Goal: Task Accomplishment & Management: Manage account settings

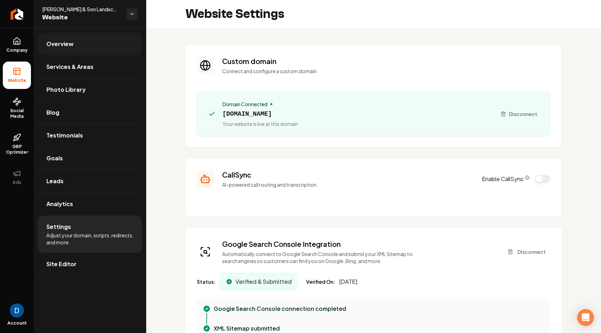
scroll to position [7, 0]
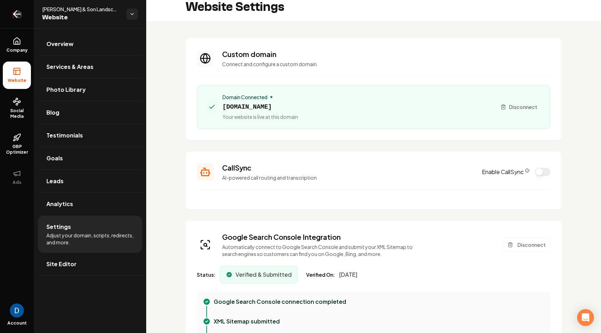
click at [14, 11] on icon "Return to dashboard" at bounding box center [16, 13] width 11 height 11
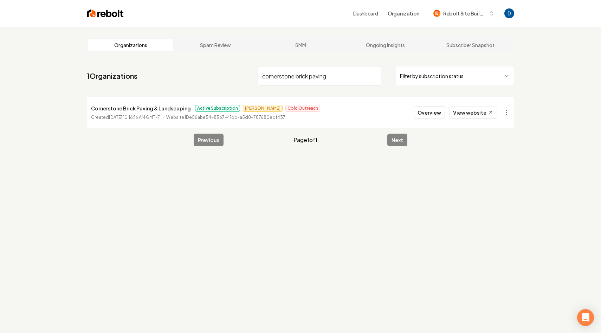
type input "cornerstone brick paving"
click at [157, 106] on p "Cornerstone Brick Paving & Landscaping" at bounding box center [141, 108] width 100 height 8
click at [476, 113] on link "View website" at bounding box center [473, 112] width 48 height 12
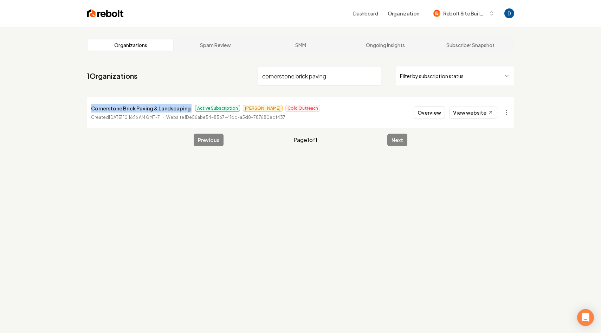
copy p "Cornerstone Brick Paving & Landscaping"
click at [389, 48] on link "Ongoing Insights" at bounding box center [385, 44] width 85 height 11
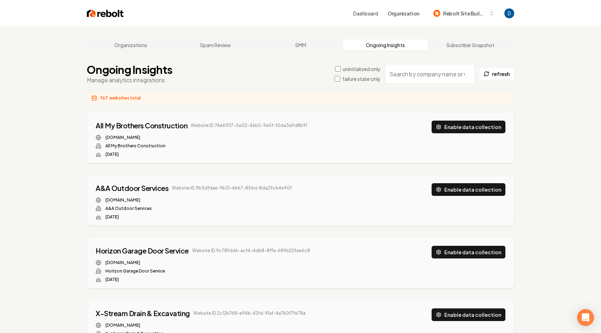
click at [422, 78] on input "search" at bounding box center [430, 74] width 90 height 20
paste input "Cornerstone Brick Paving & Landscaping"
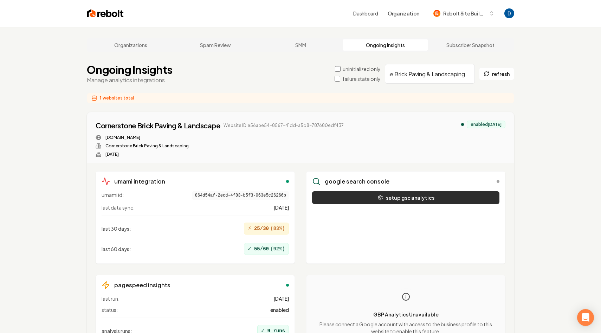
type input "Cornerstone Brick Paving & Landscaping"
click at [385, 198] on button "setup gsc analytics" at bounding box center [405, 197] width 187 height 13
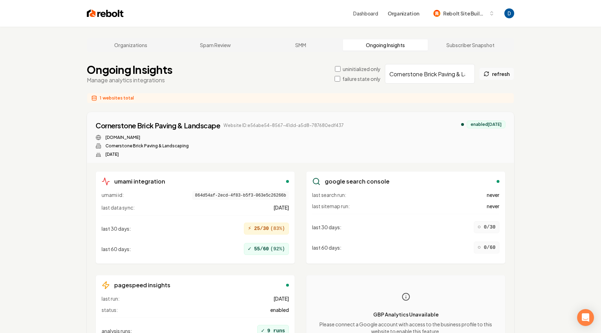
click at [488, 74] on icon at bounding box center [486, 75] width 4 height 2
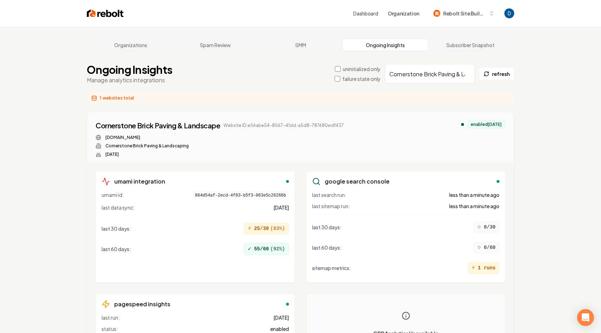
click at [480, 270] on div "⚡ 1 runs" at bounding box center [483, 268] width 32 height 12
click at [500, 75] on button "refresh" at bounding box center [496, 73] width 35 height 13
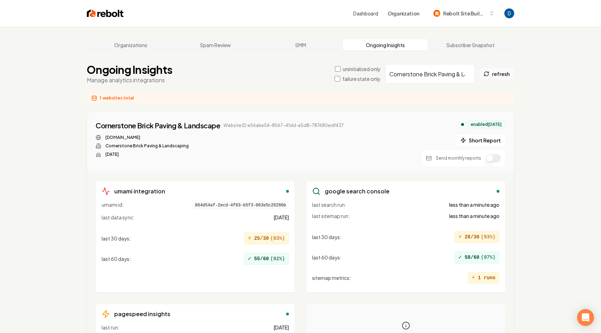
click at [505, 76] on button "refresh" at bounding box center [496, 73] width 35 height 13
click at [478, 141] on button "Short Report" at bounding box center [481, 140] width 50 height 13
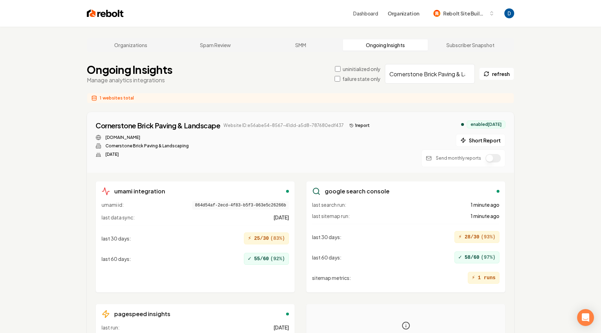
click at [354, 127] on button "1 report" at bounding box center [359, 125] width 26 height 8
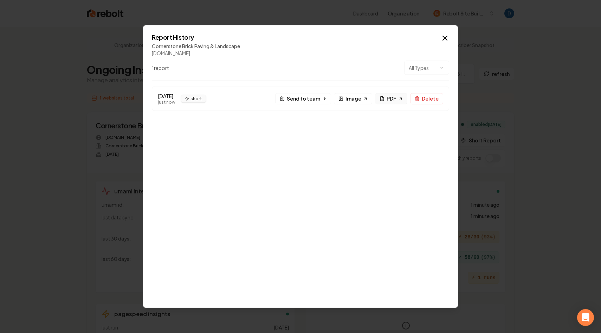
click at [400, 98] on icon at bounding box center [400, 98] width 4 height 4
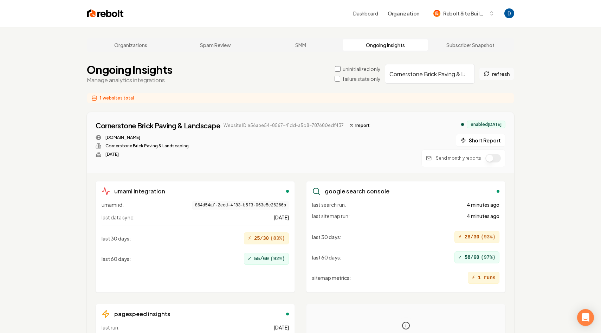
click at [499, 76] on button "refresh" at bounding box center [496, 73] width 35 height 13
click at [132, 124] on div "Cornerstone Brick Paving & Landscape" at bounding box center [158, 125] width 124 height 10
drag, startPoint x: 93, startPoint y: 127, endPoint x: 223, endPoint y: 125, distance: 130.0
click at [223, 125] on div "Cornerstone Brick Paving & Landscape Website ID: e56abe54-8567-41dd-a5d8-787680…" at bounding box center [300, 142] width 426 height 60
copy div "Cornerstone Brick Paving & Landscape"
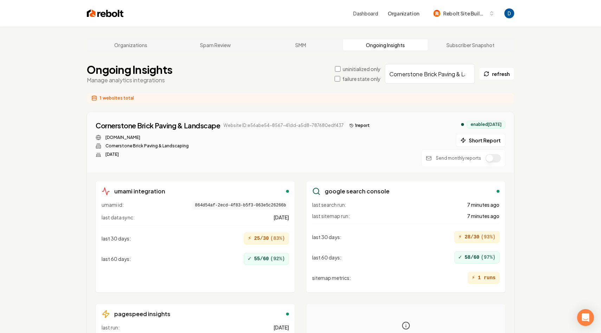
click at [130, 51] on div "Organizations Spam Review SMM Ongoing Insights Subscriber Snapshot" at bounding box center [300, 45] width 427 height 14
click at [133, 48] on link "Organizations" at bounding box center [130, 44] width 85 height 11
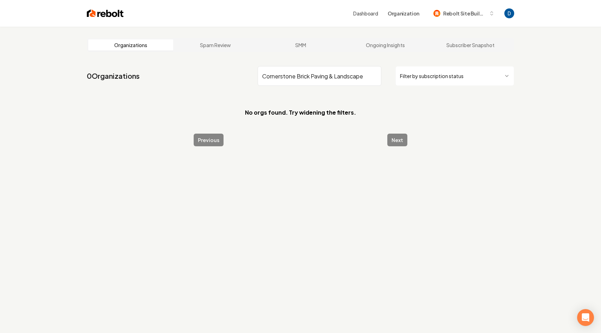
click at [323, 76] on input "Cornerstone Brick Paving & Landscape" at bounding box center [319, 76] width 124 height 20
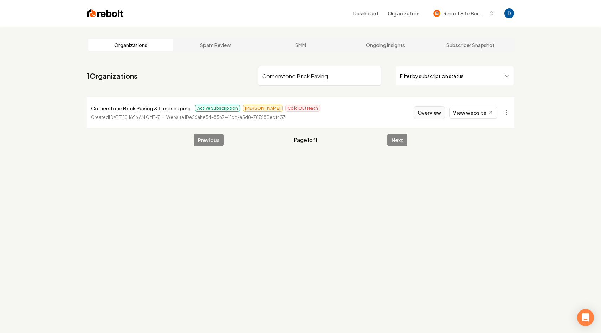
type input "Cornerstone Brick Paving"
click at [419, 116] on button "Overview" at bounding box center [428, 112] width 31 height 13
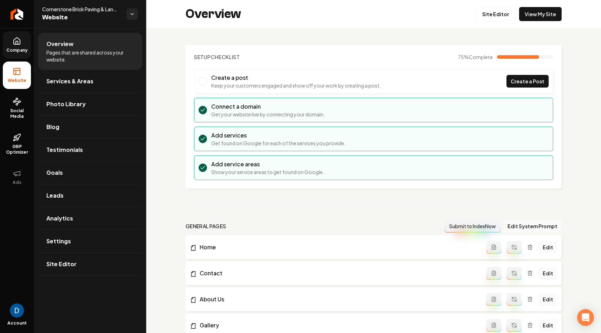
click at [15, 55] on link "Company" at bounding box center [17, 44] width 28 height 27
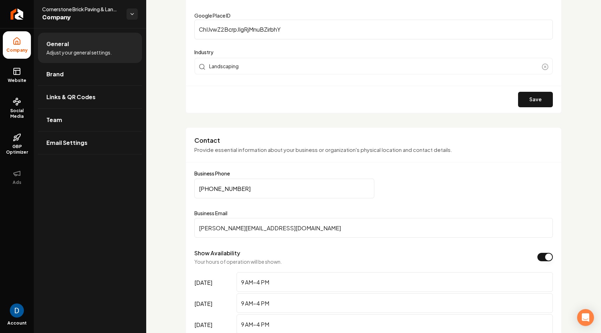
scroll to position [269, 0]
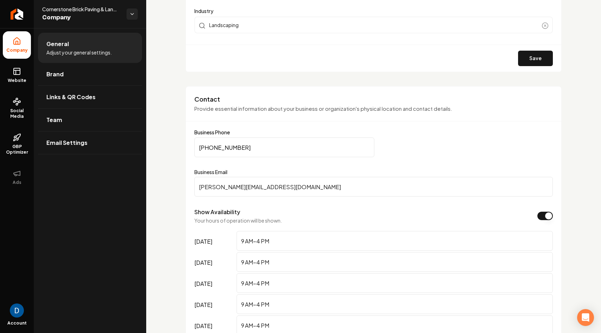
click at [244, 146] on input "[PHONE_NUMBER]" at bounding box center [284, 147] width 180 height 20
click at [82, 6] on span "Cornerstone Brick Paving & Landscape" at bounding box center [81, 9] width 79 height 7
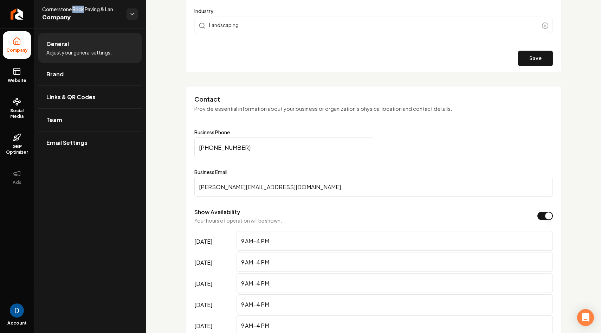
click at [82, 6] on span "Cornerstone Brick Paving & Landscape" at bounding box center [81, 9] width 79 height 7
copy span "Cornerstone Brick Paving & Landscape"
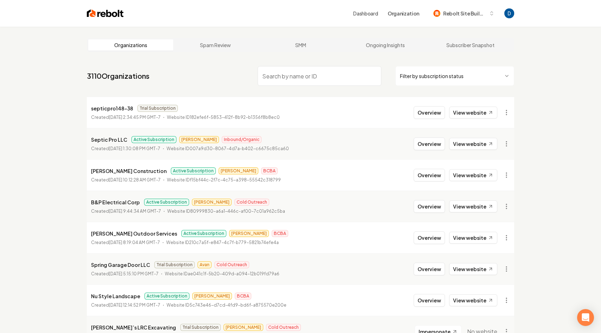
click at [312, 79] on input "search" at bounding box center [319, 76] width 124 height 20
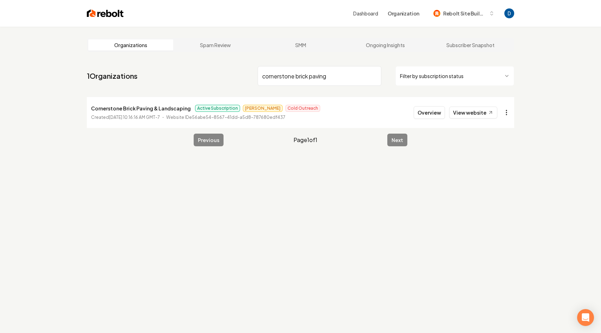
type input "cornerstone brick paving"
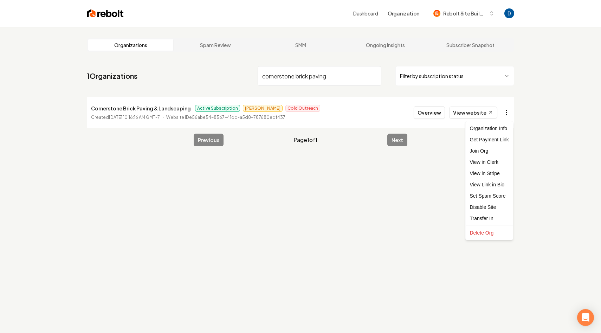
click at [509, 114] on html "Dashboard Organization Rebolt Site Builder Organizations Spam Review SMM Ongoin…" at bounding box center [300, 166] width 601 height 333
click at [479, 171] on link "View in Stripe" at bounding box center [489, 173] width 45 height 11
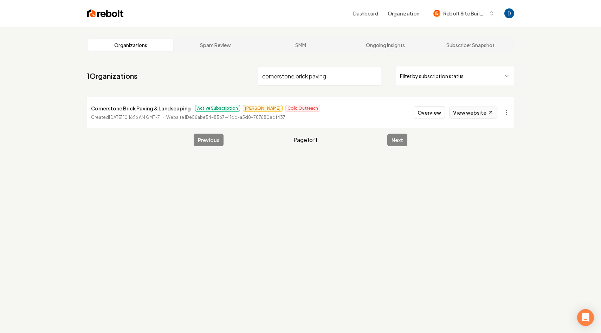
click at [474, 108] on link "View website" at bounding box center [473, 112] width 48 height 12
click at [424, 113] on button "Overview" at bounding box center [428, 112] width 31 height 13
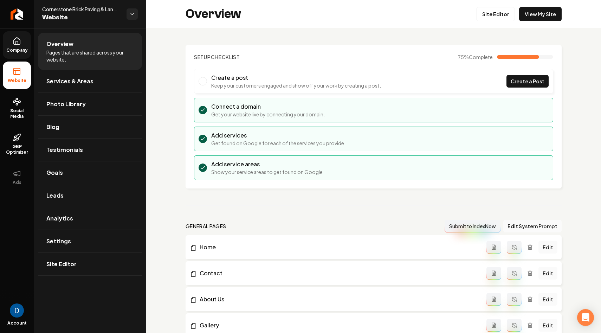
click at [18, 45] on icon at bounding box center [17, 41] width 8 height 8
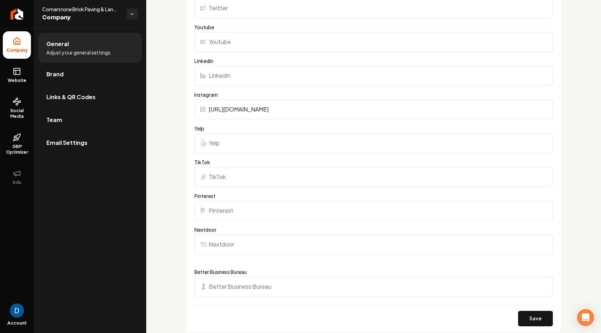
scroll to position [797, 0]
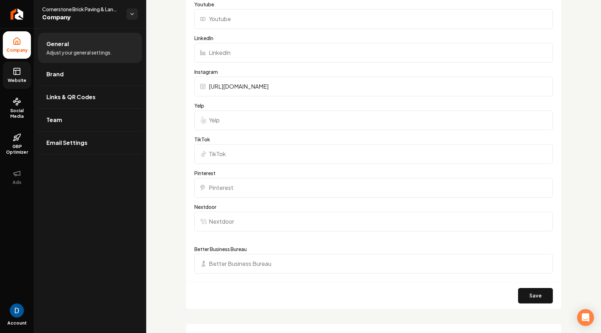
click at [20, 72] on icon at bounding box center [17, 71] width 8 height 8
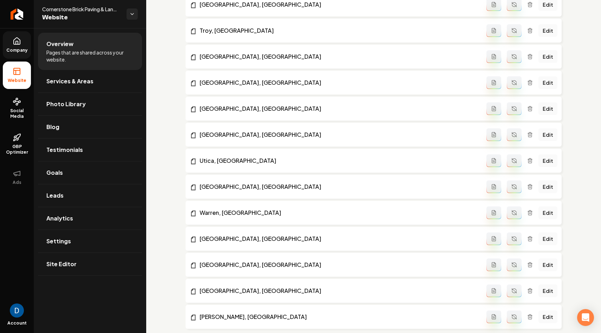
scroll to position [1113, 0]
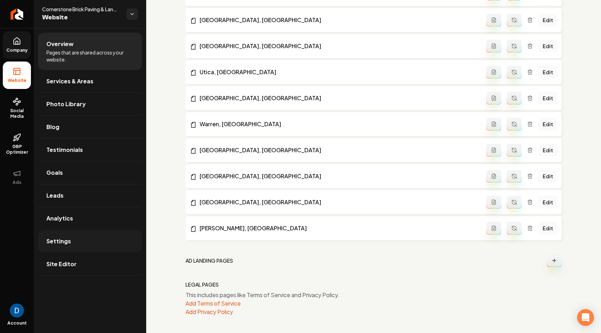
click at [73, 243] on link "Settings" at bounding box center [90, 241] width 104 height 22
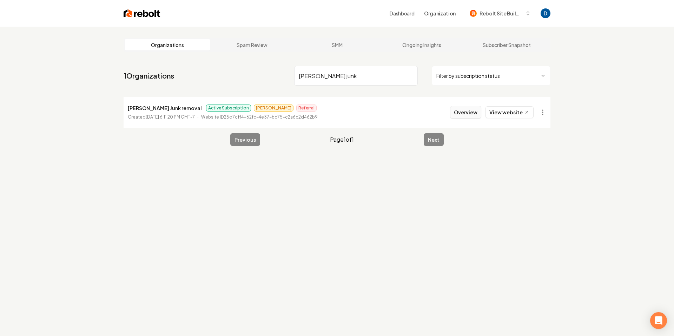
type input "alvarado's junk"
click at [466, 109] on button "Overview" at bounding box center [465, 112] width 31 height 13
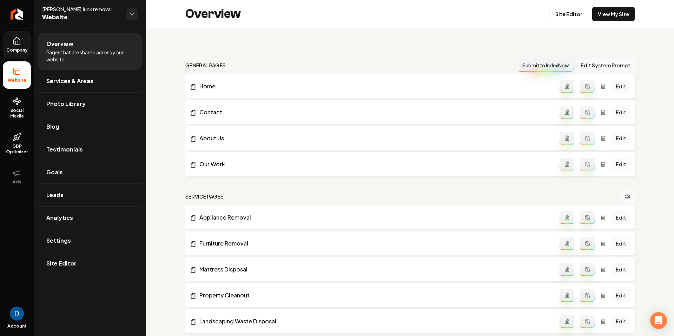
click at [18, 50] on span "Company" at bounding box center [17, 50] width 27 height 6
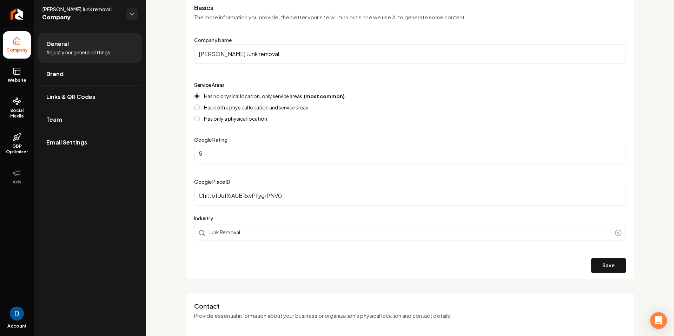
scroll to position [70, 0]
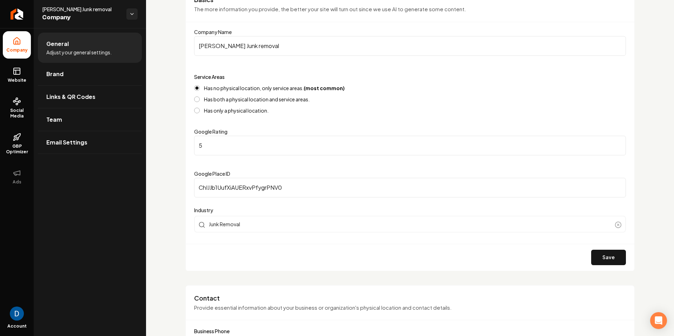
click at [237, 187] on input "ChIJJb1UufXiAUERxvPfygrPNV0" at bounding box center [410, 188] width 432 height 20
click at [18, 114] on span "Social Media" at bounding box center [17, 113] width 28 height 11
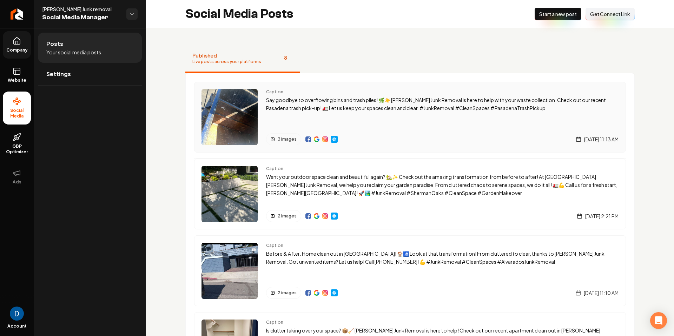
click at [316, 140] on img "Main content area" at bounding box center [317, 140] width 6 height 6
click at [23, 16] on link "Return to dashboard" at bounding box center [17, 14] width 34 height 28
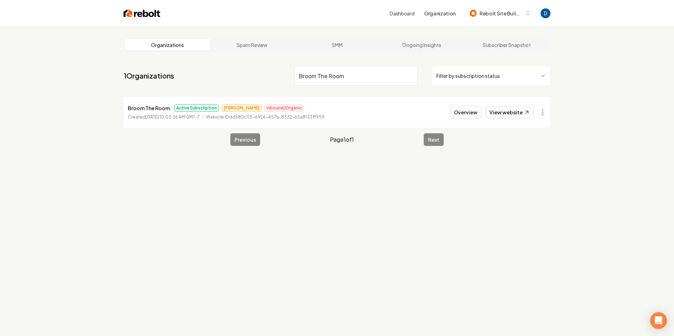
click at [508, 112] on link "View website" at bounding box center [510, 112] width 48 height 12
click at [354, 80] on input "Broom The Room" at bounding box center [356, 76] width 124 height 20
click at [353, 80] on input "Broom The Room" at bounding box center [356, 76] width 124 height 20
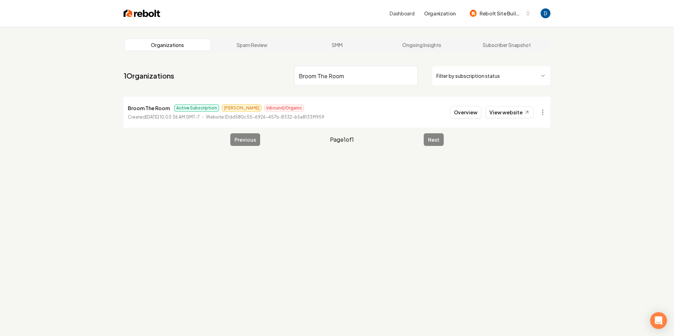
paste input "diaz"
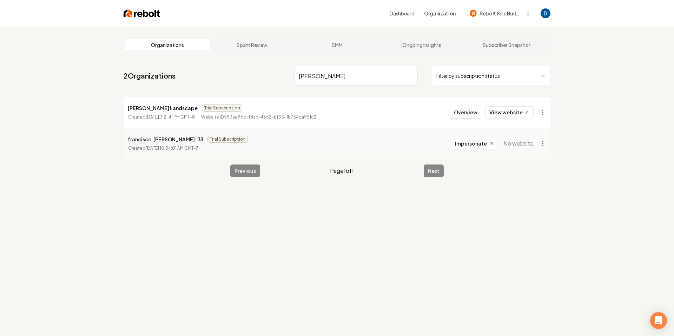
click at [315, 71] on input "Diaz" at bounding box center [356, 76] width 124 height 20
paste input "Economy Hauling and Junk Removal"
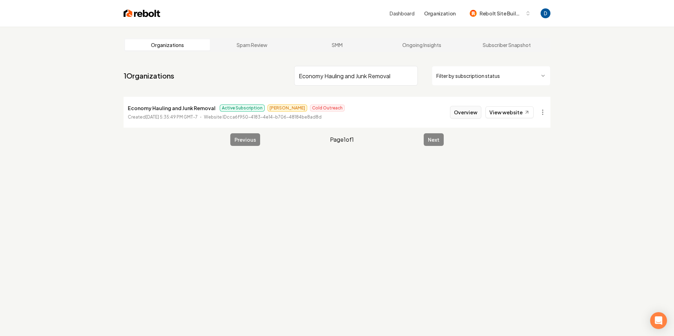
type input "Economy Hauling and Junk Removal"
click at [470, 111] on button "Overview" at bounding box center [465, 112] width 31 height 13
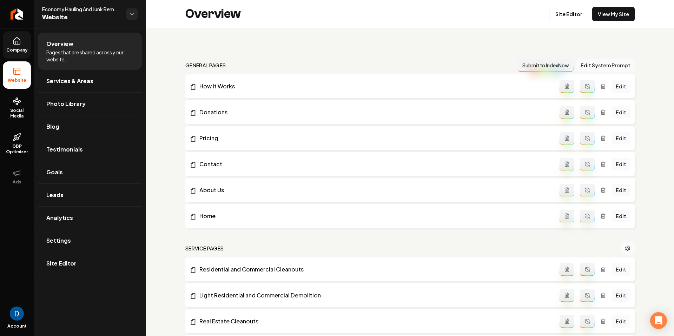
click at [21, 41] on icon at bounding box center [17, 41] width 8 height 8
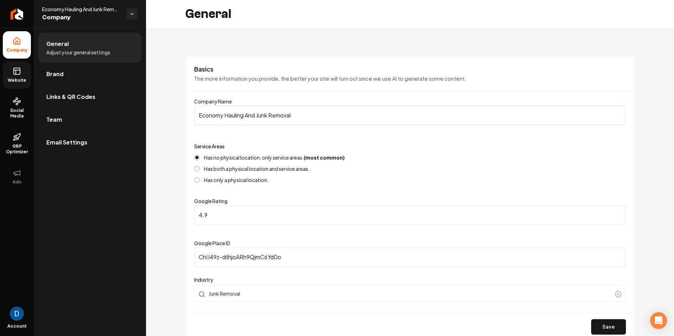
click at [23, 71] on link "Website" at bounding box center [17, 74] width 28 height 27
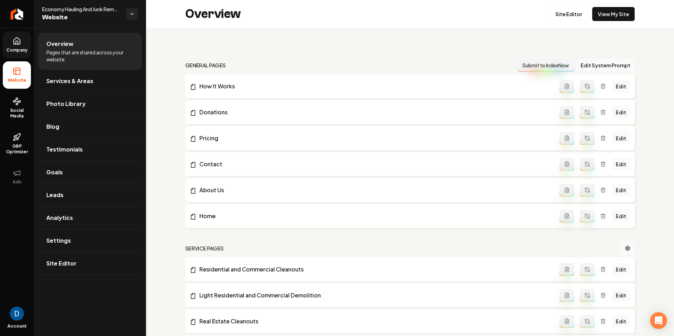
click at [26, 54] on link "Company" at bounding box center [17, 44] width 28 height 27
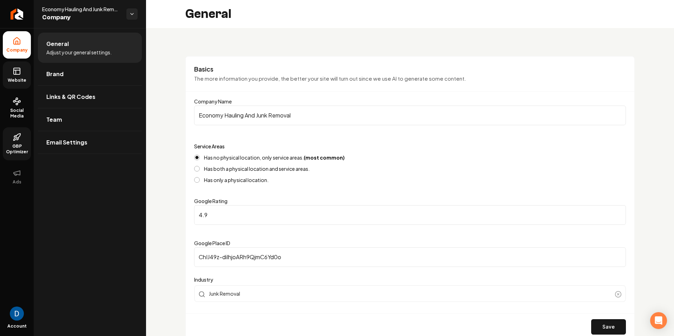
click at [22, 144] on span "GBP Optimizer" at bounding box center [17, 149] width 28 height 11
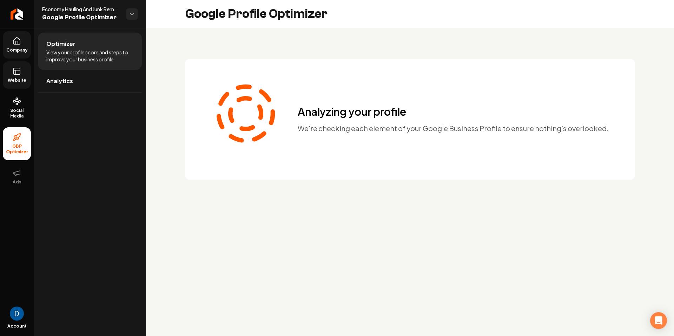
click at [20, 125] on ul "Company Website Social Media GBP Optimizer Ads" at bounding box center [17, 110] width 34 height 165
click at [19, 113] on span "Social Media" at bounding box center [17, 113] width 28 height 11
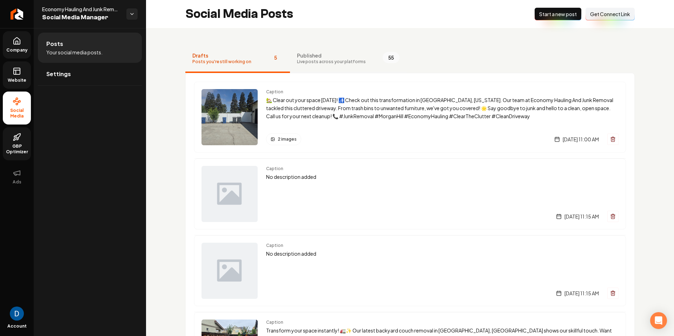
click at [360, 55] on button "Published Live posts across your platforms 55" at bounding box center [348, 59] width 117 height 28
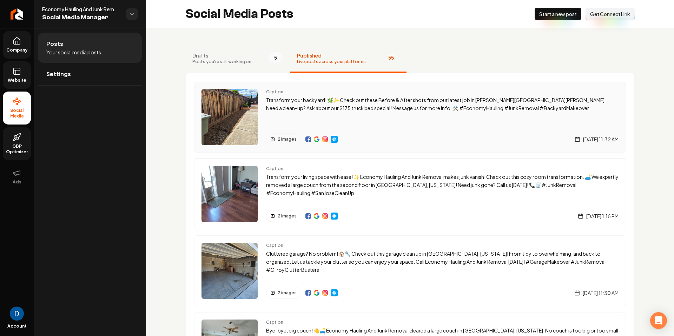
click at [334, 139] on img "Main content area" at bounding box center [335, 140] width 6 height 6
click at [9, 45] on link "Company" at bounding box center [17, 44] width 28 height 27
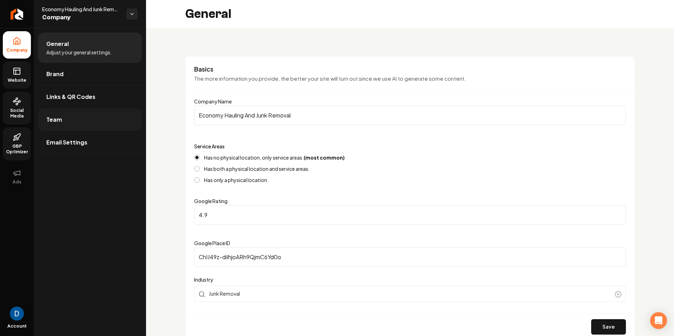
click at [74, 120] on link "Team" at bounding box center [90, 120] width 104 height 22
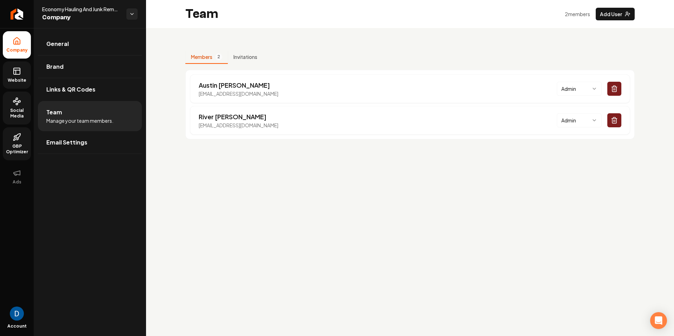
click at [26, 107] on link "Social Media" at bounding box center [17, 108] width 28 height 33
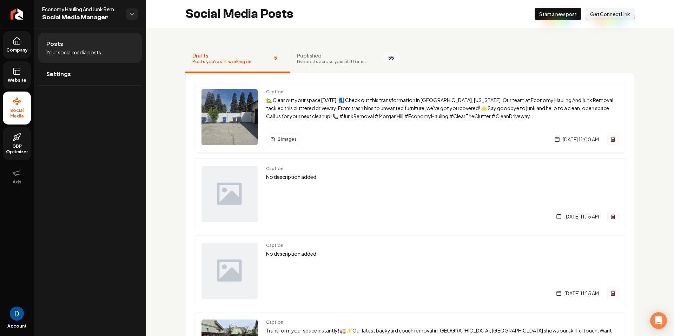
click at [342, 50] on button "Published Live posts across your platforms 55" at bounding box center [348, 59] width 117 height 28
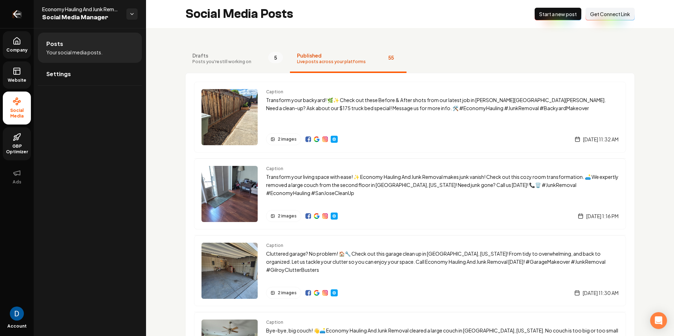
click at [9, 14] on link "Return to dashboard" at bounding box center [17, 14] width 34 height 28
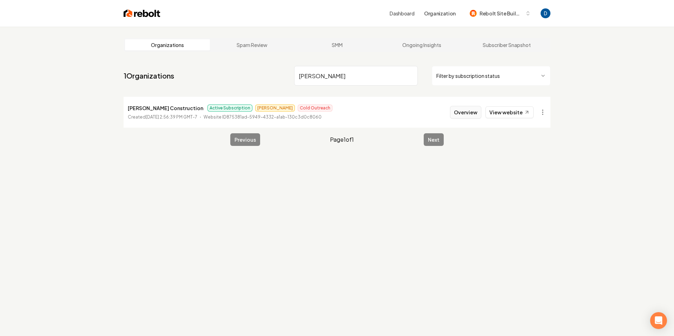
type input "arvin"
click at [471, 116] on button "Overview" at bounding box center [465, 112] width 31 height 13
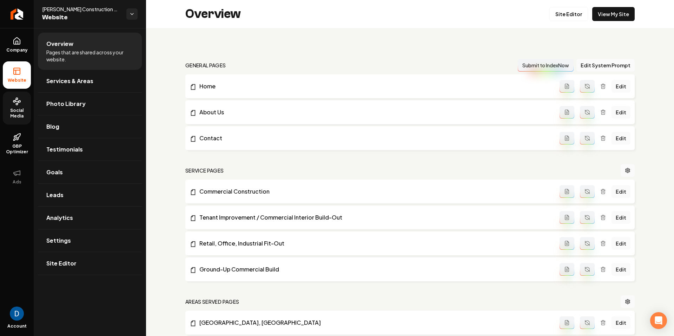
click at [15, 117] on span "Social Media" at bounding box center [17, 113] width 28 height 11
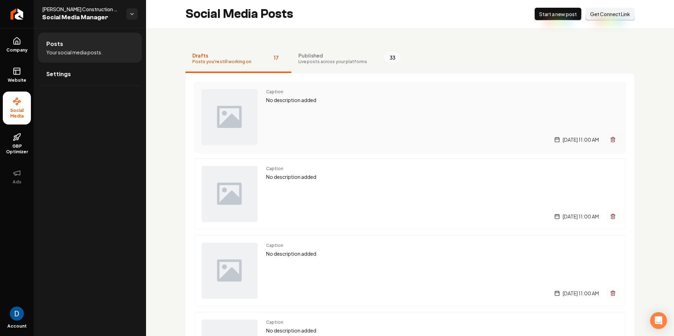
click at [327, 96] on p "No description added" at bounding box center [442, 100] width 353 height 8
click at [372, 198] on div "Caption No description added Monday, September 8, 2025 | 11:00 AM" at bounding box center [442, 194] width 353 height 56
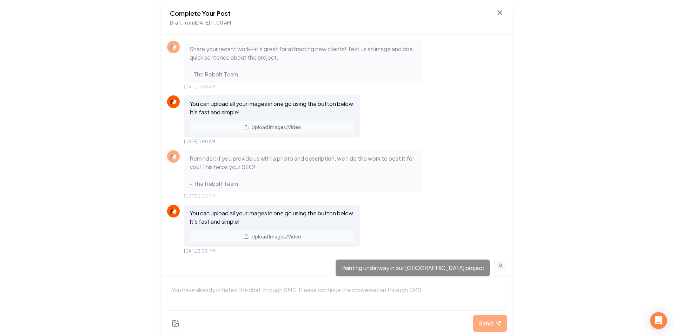
scroll to position [42, 0]
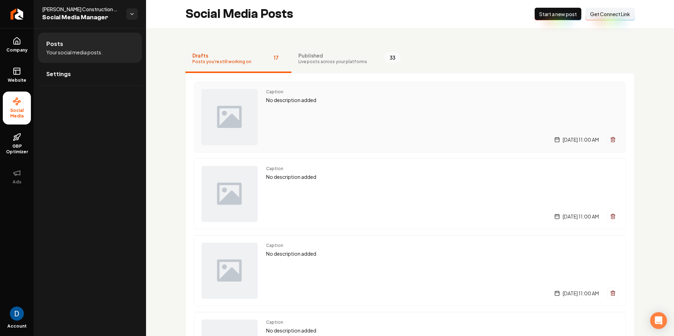
click at [324, 132] on div "Caption No description added Wednesday, September 10, 2025 | 11:00 AM" at bounding box center [442, 117] width 353 height 56
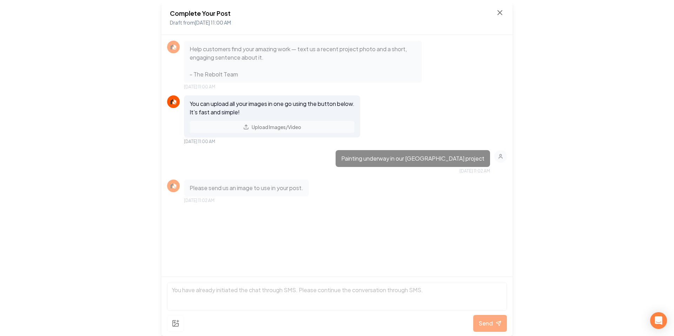
click at [495, 13] on div "Complete Your Post Draft from Sep 10, 2025 11:00 AM" at bounding box center [337, 17] width 334 height 18
click at [498, 13] on icon at bounding box center [500, 12] width 8 height 8
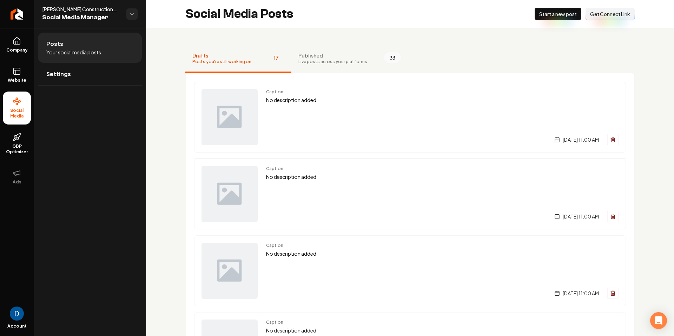
click at [74, 11] on span "Arvin Construction Inc." at bounding box center [81, 9] width 79 height 7
copy span "Arvin Construction Inc."
click at [22, 43] on link "Company" at bounding box center [17, 44] width 28 height 27
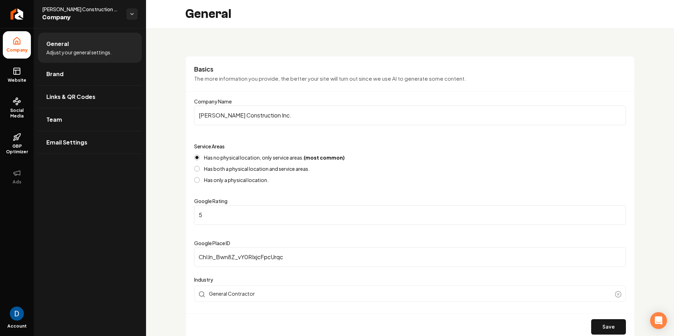
click at [354, 59] on div "Basics The more information you provide, the better your site will turn out sin…" at bounding box center [410, 198] width 450 height 285
click at [11, 110] on span "Social Media" at bounding box center [17, 113] width 28 height 11
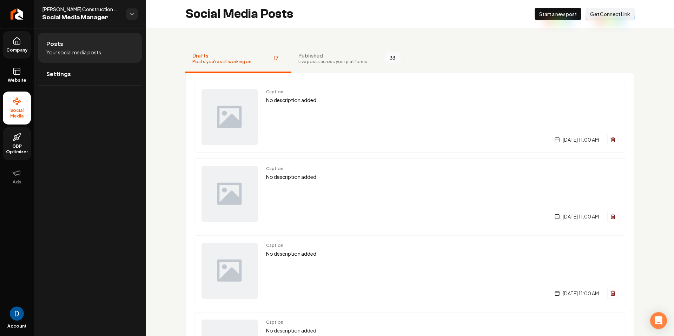
click at [20, 154] on span "GBP Optimizer" at bounding box center [17, 149] width 28 height 11
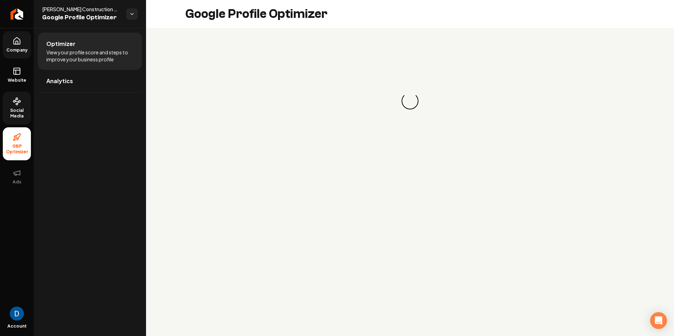
click at [22, 119] on span "Social Media" at bounding box center [17, 113] width 28 height 11
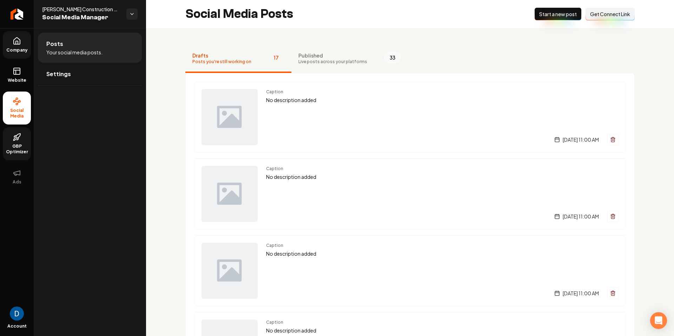
click at [378, 63] on button "Published Live posts across your platforms 33" at bounding box center [350, 59] width 117 height 28
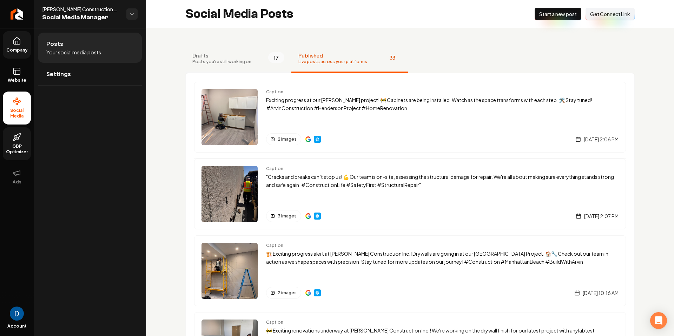
click at [235, 57] on span "Drafts" at bounding box center [221, 55] width 59 height 7
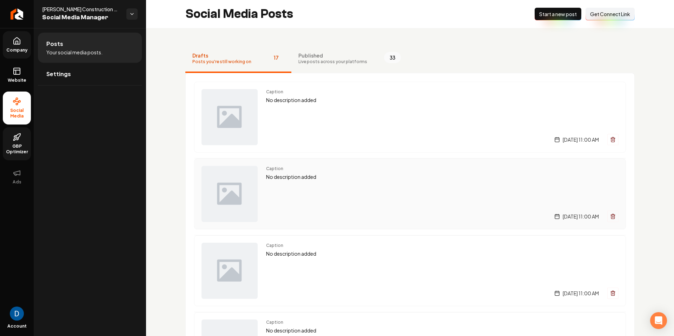
click at [352, 193] on div "Caption No description added Monday, September 8, 2025 | 11:00 AM" at bounding box center [442, 194] width 353 height 56
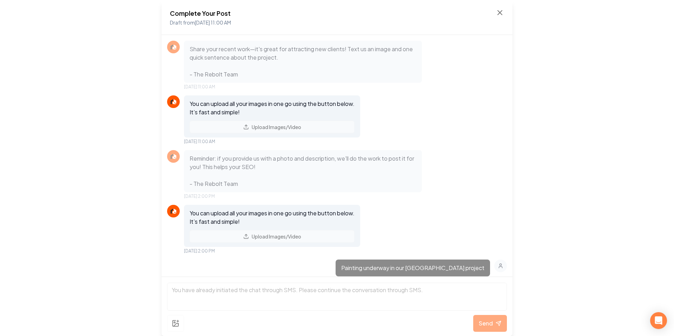
scroll to position [42, 0]
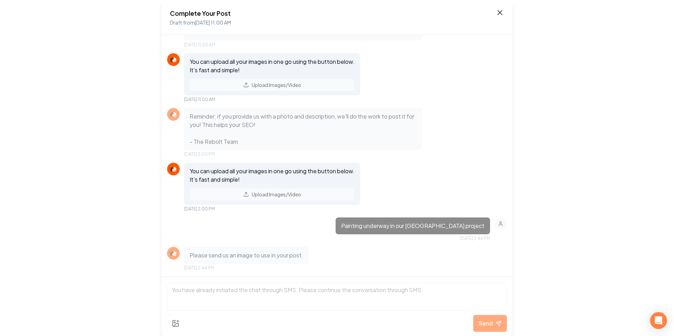
click at [496, 14] on icon at bounding box center [500, 12] width 8 height 8
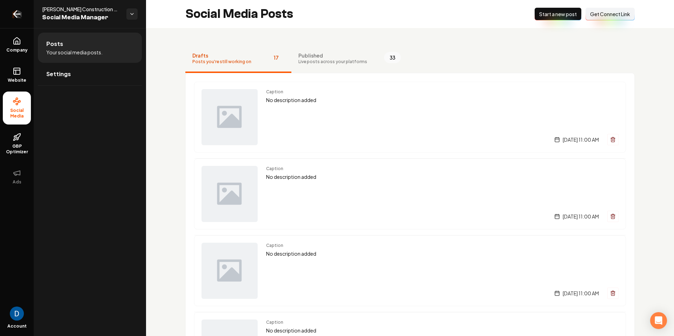
click at [19, 10] on icon "Return to dashboard" at bounding box center [16, 13] width 11 height 11
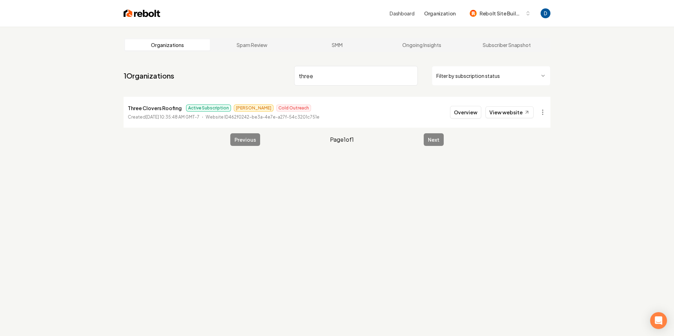
type input "three"
click at [151, 109] on p "Three Clovers Roofing" at bounding box center [155, 108] width 54 height 8
copy p "Three Clovers Roofing"
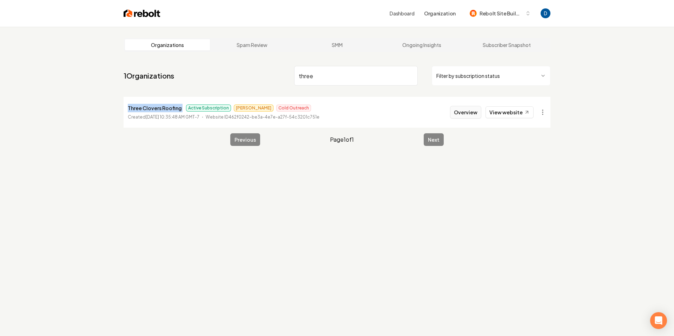
click at [478, 112] on button "Overview" at bounding box center [465, 112] width 31 height 13
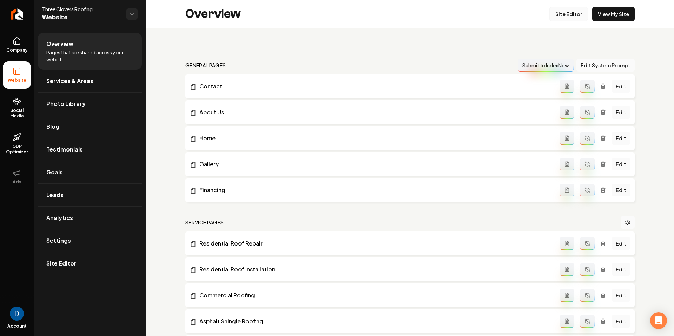
click at [566, 12] on link "Site Editor" at bounding box center [569, 14] width 39 height 14
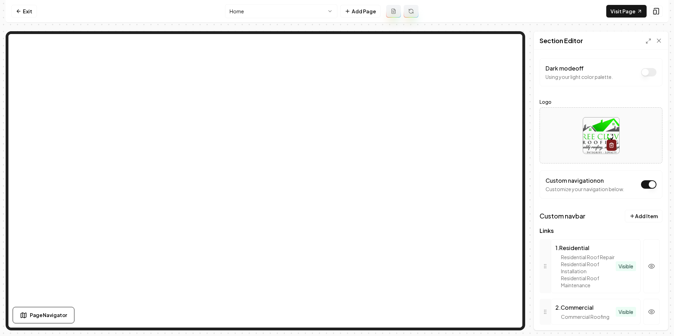
click at [261, 1] on nav "Exit Home Add Page Visit Page" at bounding box center [337, 11] width 663 height 23
click at [261, 8] on html "Computer Required This feature is only available on a computer. Please switch t…" at bounding box center [337, 168] width 674 height 336
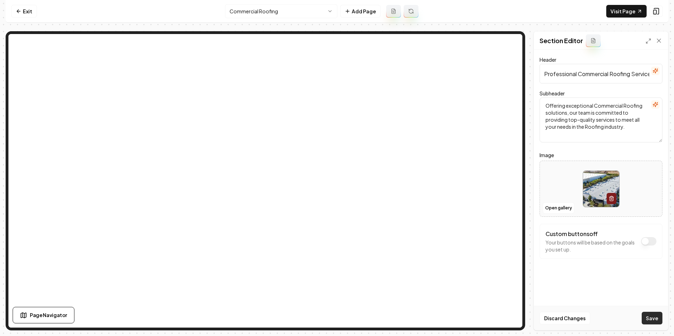
click at [656, 317] on button "Save" at bounding box center [652, 318] width 21 height 13
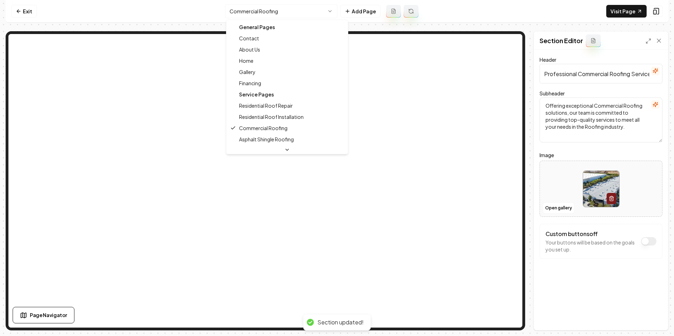
click at [253, 13] on html "Computer Required This feature is only available on a computer. Please switch t…" at bounding box center [337, 168] width 674 height 336
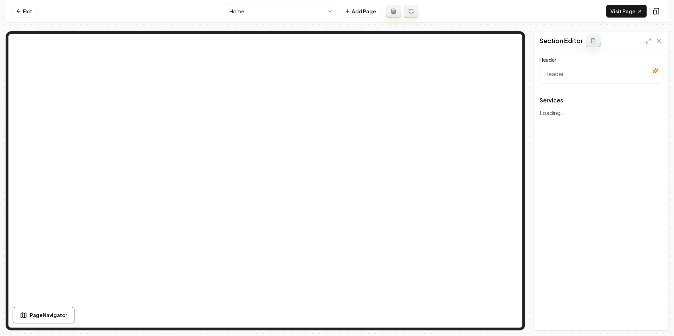
type input "Our Expert Roofing Services"
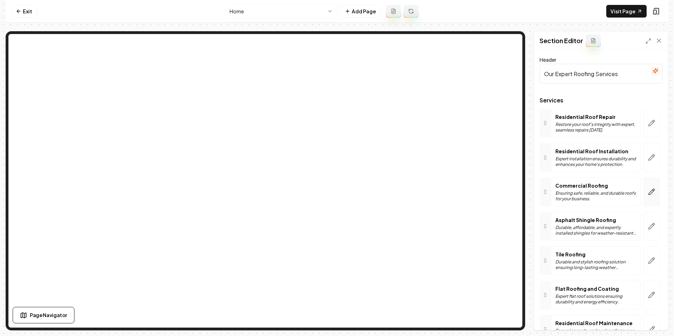
click at [655, 193] on button "button" at bounding box center [652, 192] width 16 height 29
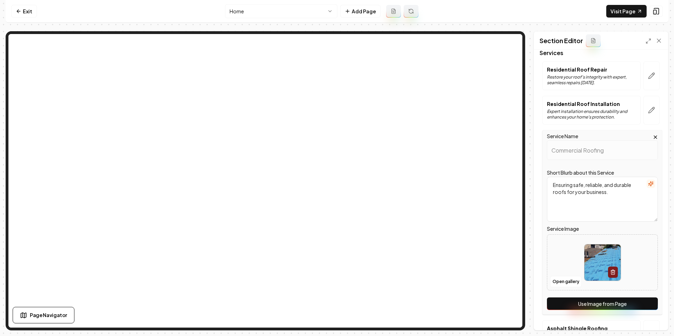
scroll to position [71, 0]
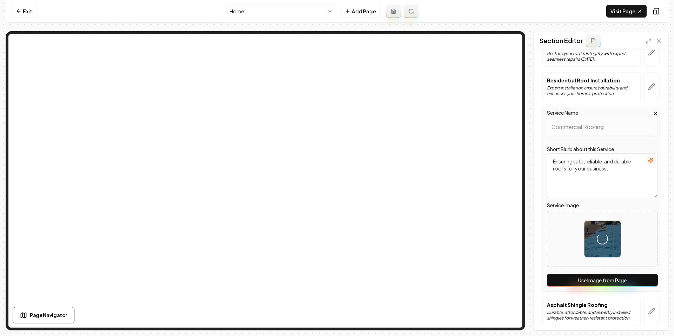
click at [600, 277] on button "Use Image from Page" at bounding box center [602, 280] width 111 height 13
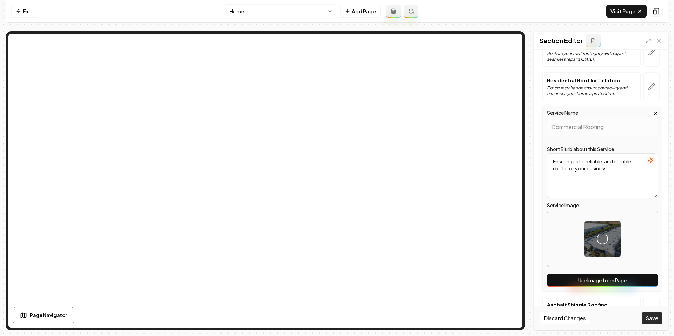
click at [652, 318] on button "Save" at bounding box center [652, 318] width 21 height 13
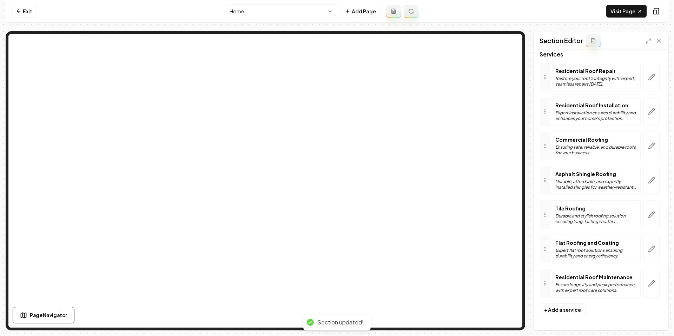
scroll to position [46, 0]
click at [22, 8] on link "Exit" at bounding box center [24, 11] width 26 height 13
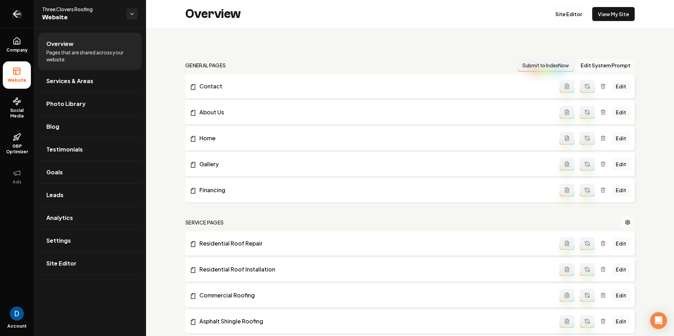
click at [22, 9] on icon "Return to dashboard" at bounding box center [16, 13] width 11 height 11
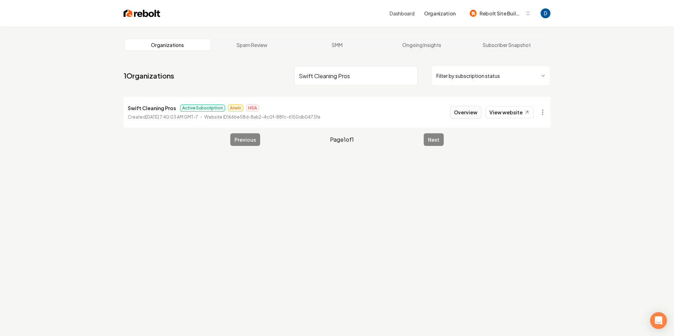
type input "Swift Cleaning Pros"
click at [477, 110] on button "Overview" at bounding box center [465, 112] width 31 height 13
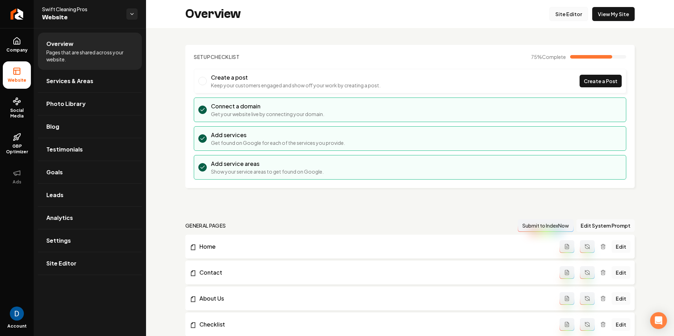
click at [573, 12] on link "Site Editor" at bounding box center [569, 14] width 39 height 14
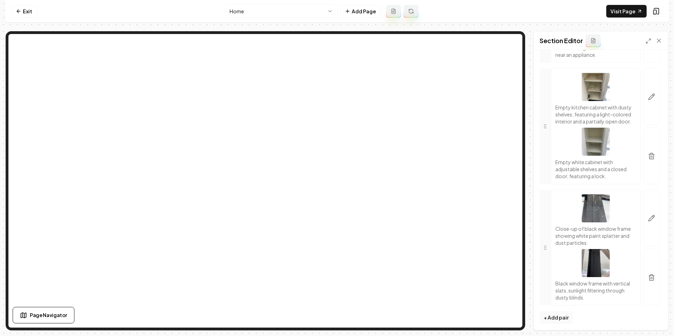
scroll to position [158, 0]
click at [559, 319] on button "+ Add pair" at bounding box center [556, 315] width 33 height 13
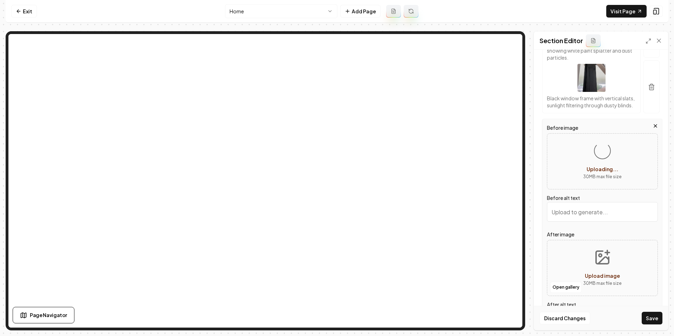
scroll to position [340, 0]
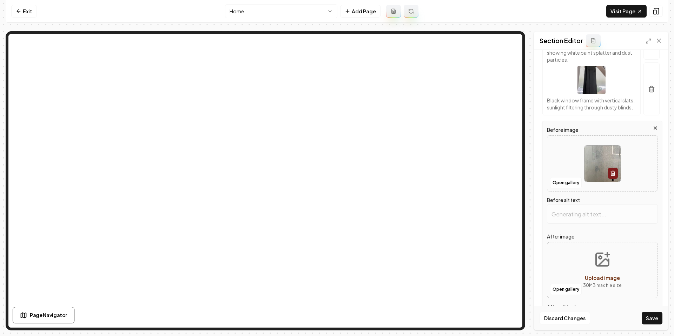
type input "Clear glass shower enclosure with a black handle and textured surface. Modern b…"
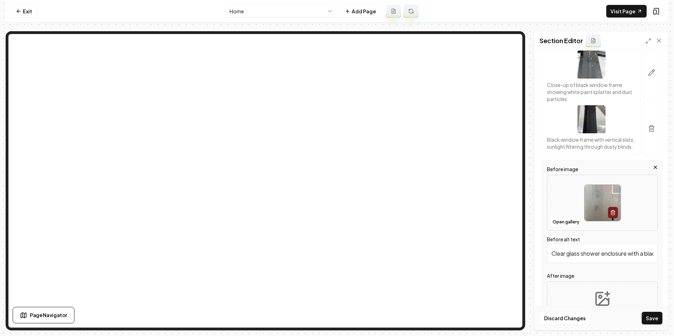
scroll to position [320, 0]
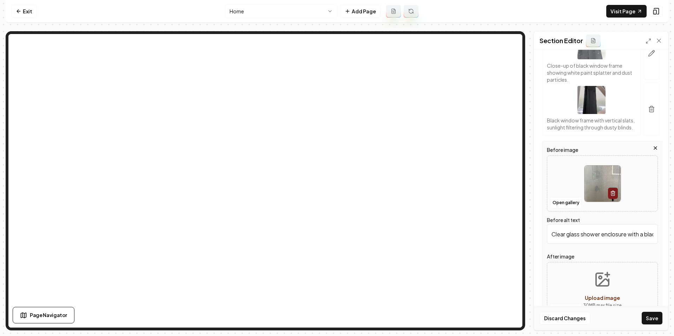
click at [578, 232] on input "Clear glass shower enclosure with a black handle and textured surface. Modern b…" at bounding box center [602, 234] width 111 height 20
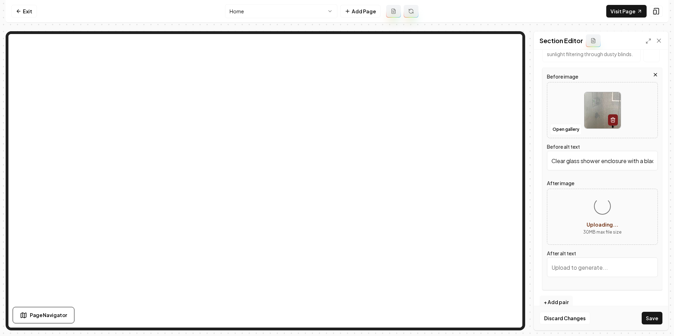
click at [604, 162] on input "Clear glass shower enclosure with a black handle and textured surface. Modern b…" at bounding box center [602, 161] width 111 height 20
type input "Modern walk-in shower with glass enclosure and neutral tile design. Stylish and…"
click at [656, 320] on button "Save" at bounding box center [652, 318] width 21 height 13
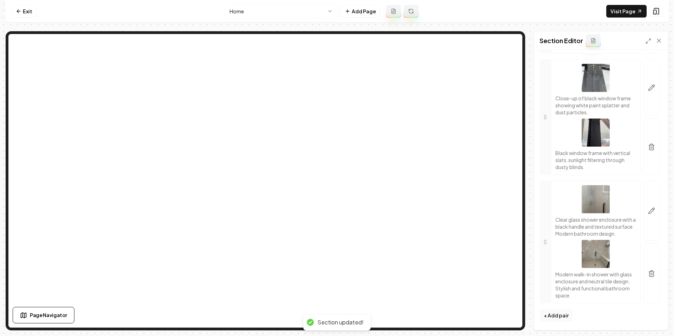
scroll to position [287, 0]
click at [628, 17] on link "Visit Page" at bounding box center [627, 11] width 40 height 13
click at [669, 216] on div "Computer Required This feature is only available on a computer. Please switch t…" at bounding box center [337, 168] width 674 height 336
click at [652, 216] on button "button" at bounding box center [652, 211] width 16 height 60
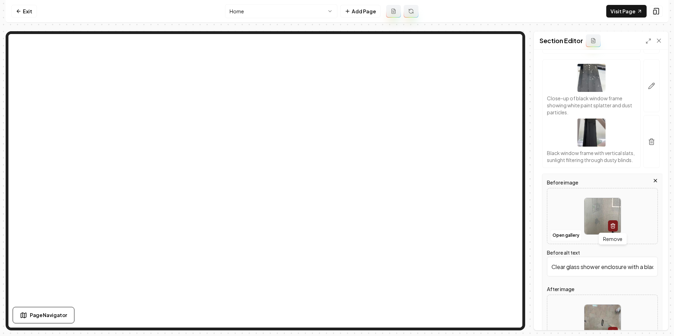
click at [614, 225] on icon "button" at bounding box center [612, 227] width 3 height 4
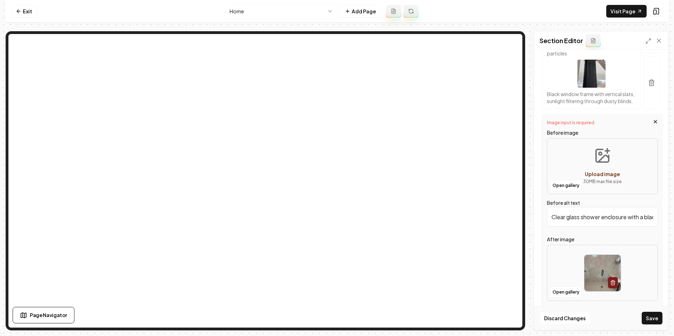
scroll to position [351, 0]
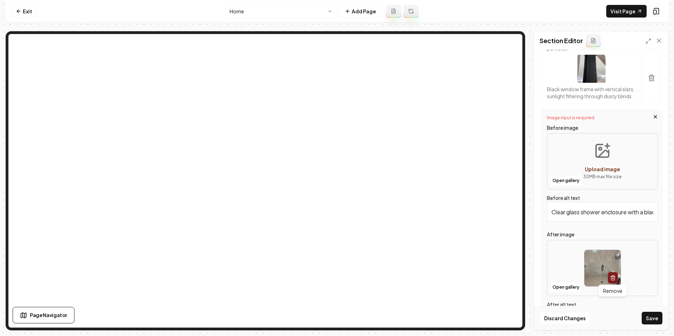
click at [615, 279] on icon "button" at bounding box center [612, 279] width 3 height 4
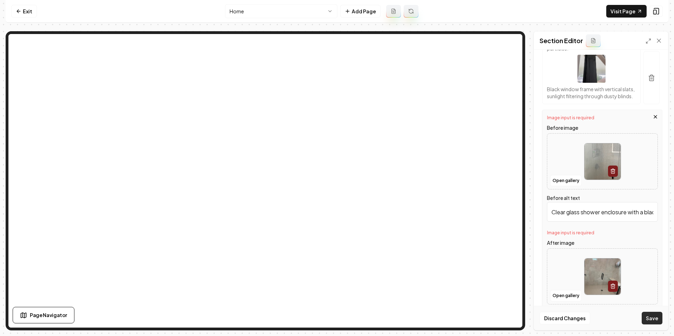
type input "Modern shower enclosure with frosted glass door and black handle in a sleek bat…"
type input "Modern shower design with glass enclosure, herringbone tile flooring, and built…"
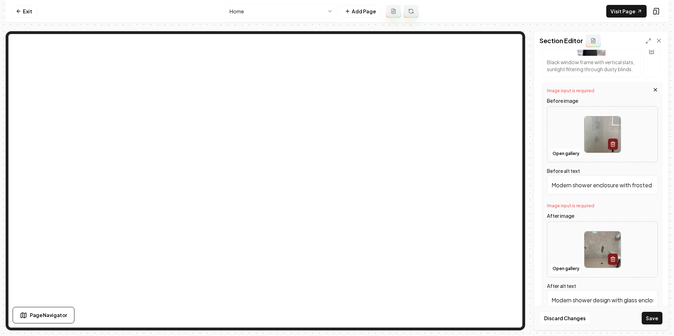
scroll to position [380, 0]
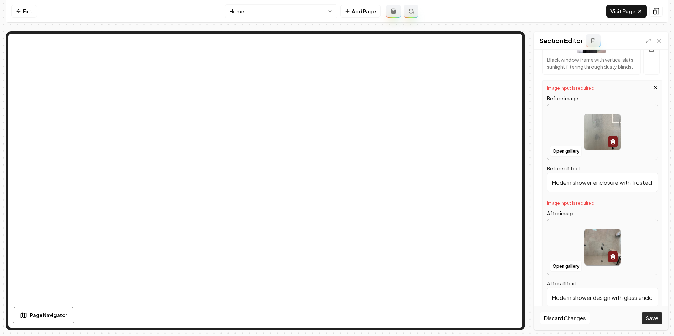
click at [656, 322] on button "Save" at bounding box center [652, 318] width 21 height 13
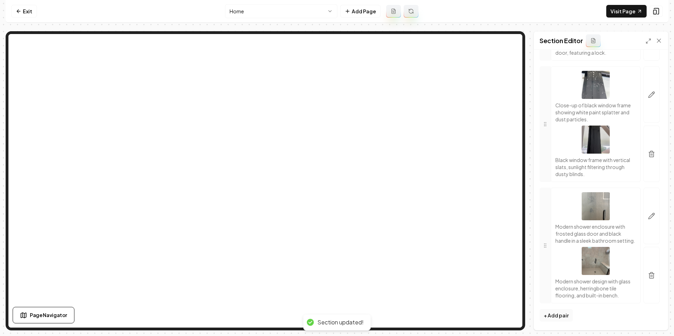
scroll to position [280, 0]
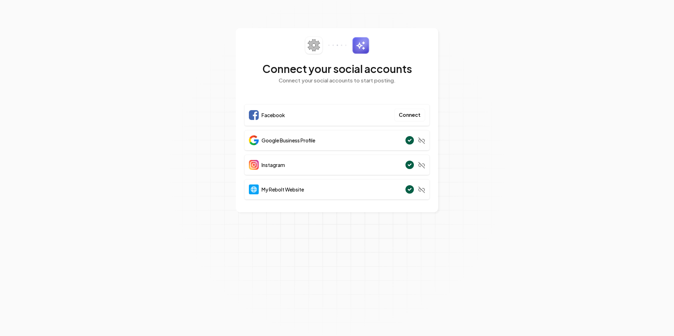
click at [215, 85] on section "Connect your social accounts Connect your social accounts to start posting. Fac…" at bounding box center [337, 168] width 674 height 336
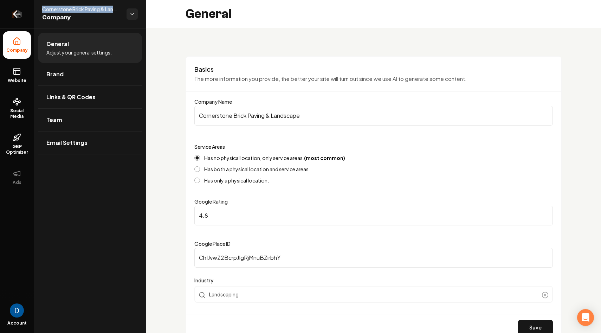
scroll to position [269, 0]
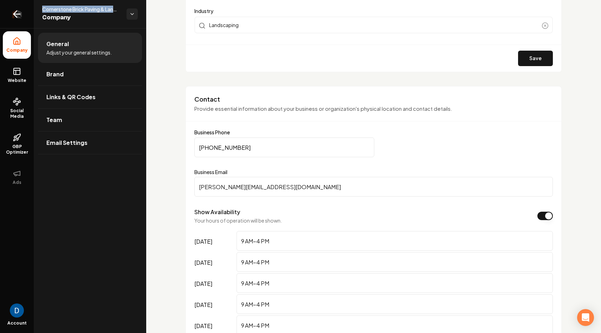
click at [6, 13] on link "Return to dashboard" at bounding box center [17, 14] width 34 height 28
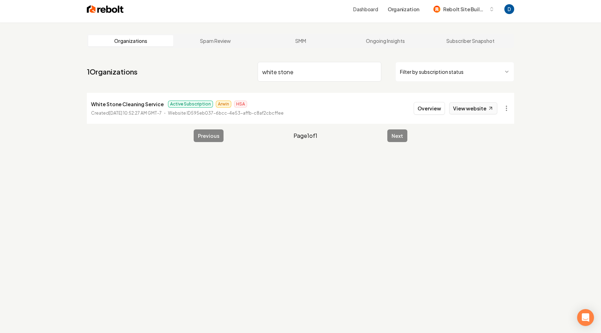
scroll to position [6, 0]
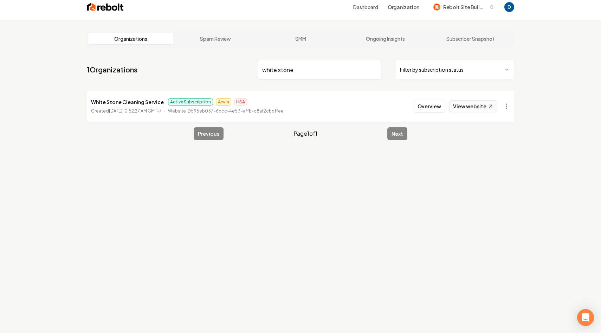
type input "white stone"
click at [469, 109] on link "View website" at bounding box center [473, 106] width 48 height 12
click at [506, 104] on html "Dashboard Organization Rebolt Site Builder Organizations Spam Review SMM Ongoin…" at bounding box center [300, 160] width 601 height 333
click at [486, 165] on link "View in Stripe" at bounding box center [489, 166] width 45 height 11
